Goal: Transaction & Acquisition: Purchase product/service

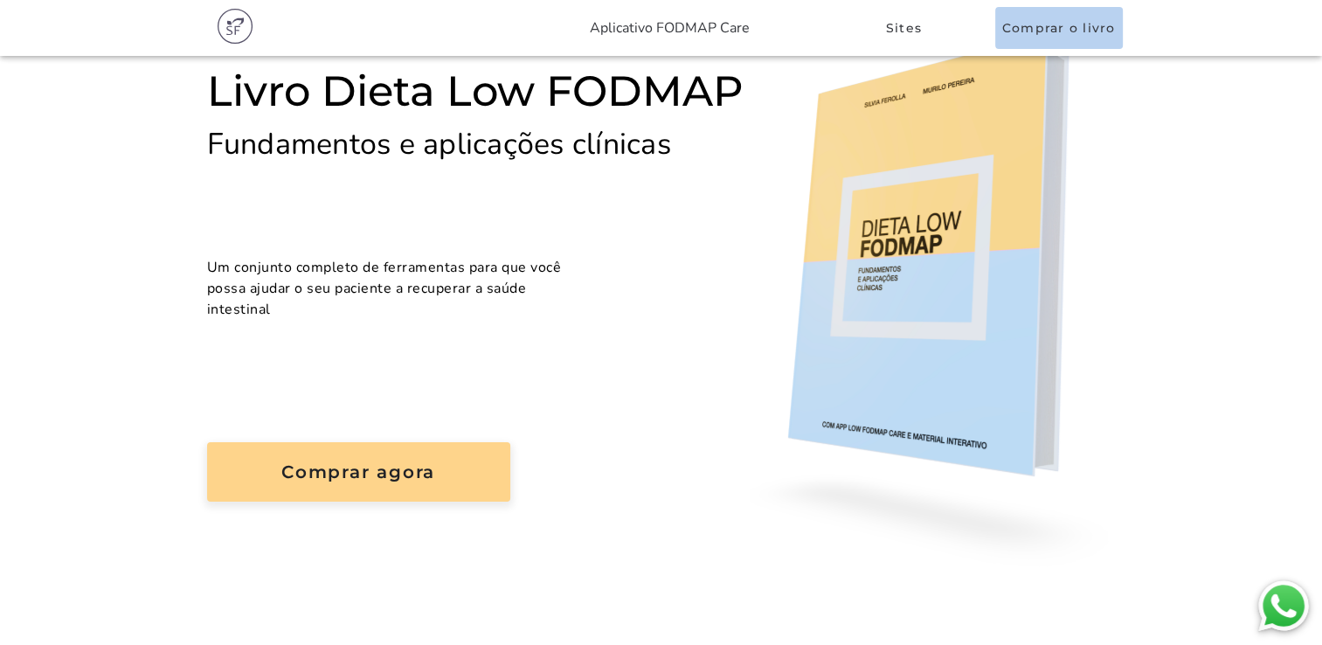
scroll to position [149, 0]
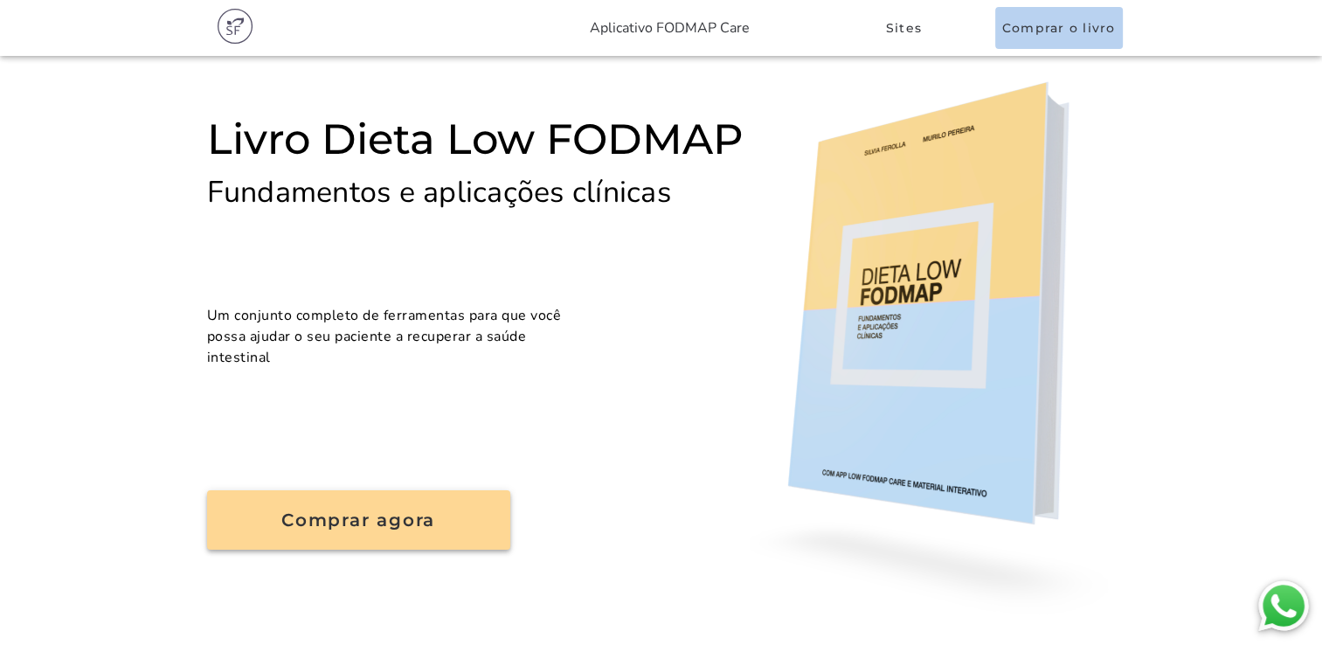
click at [0, 0] on slot "Comprar agora" at bounding box center [0, 0] width 0 height 0
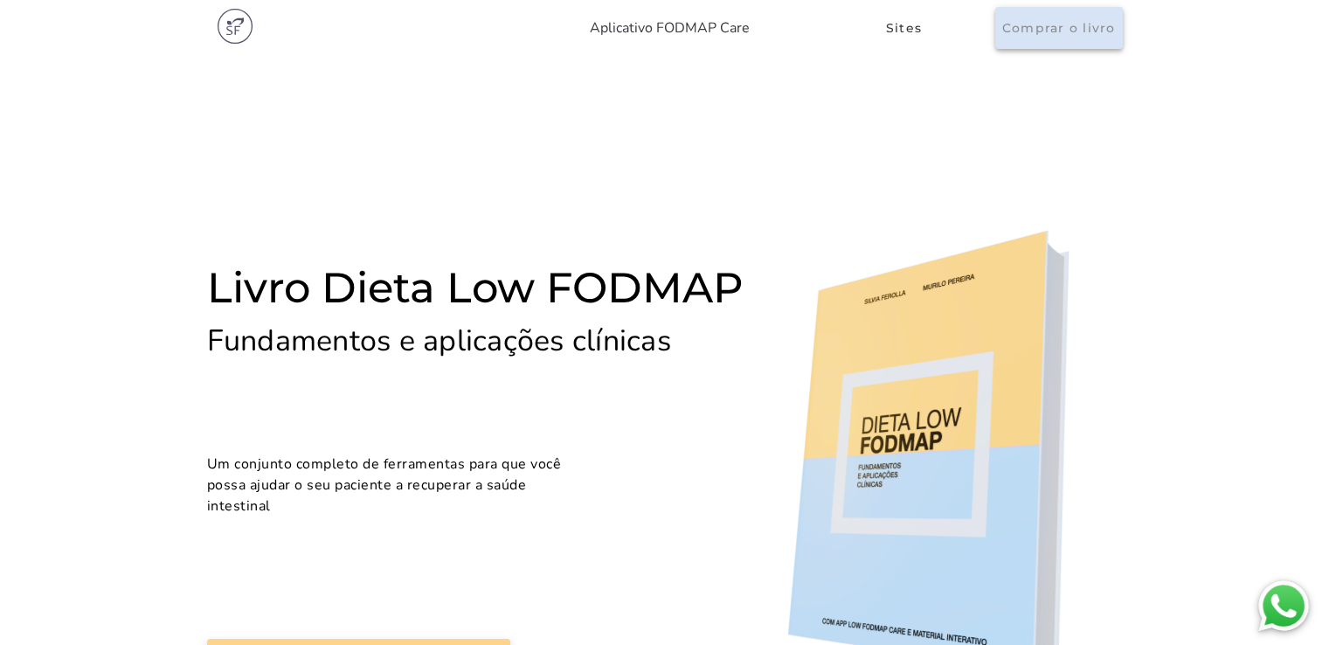
click at [1087, 44] on button "Comprar o livro" at bounding box center [1060, 28] width 128 height 42
